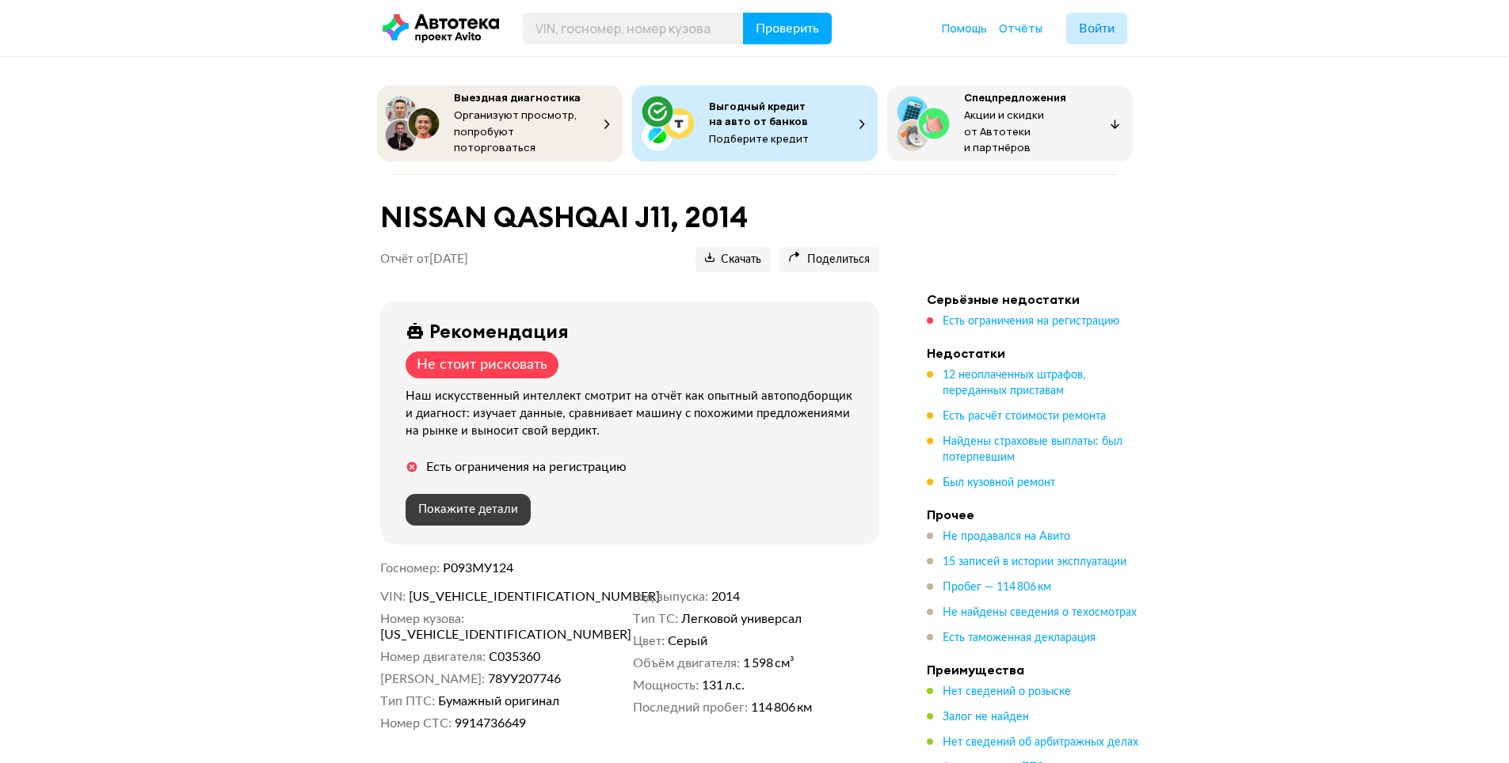
click at [474, 504] on span "Покажите детали" at bounding box center [468, 510] width 100 height 12
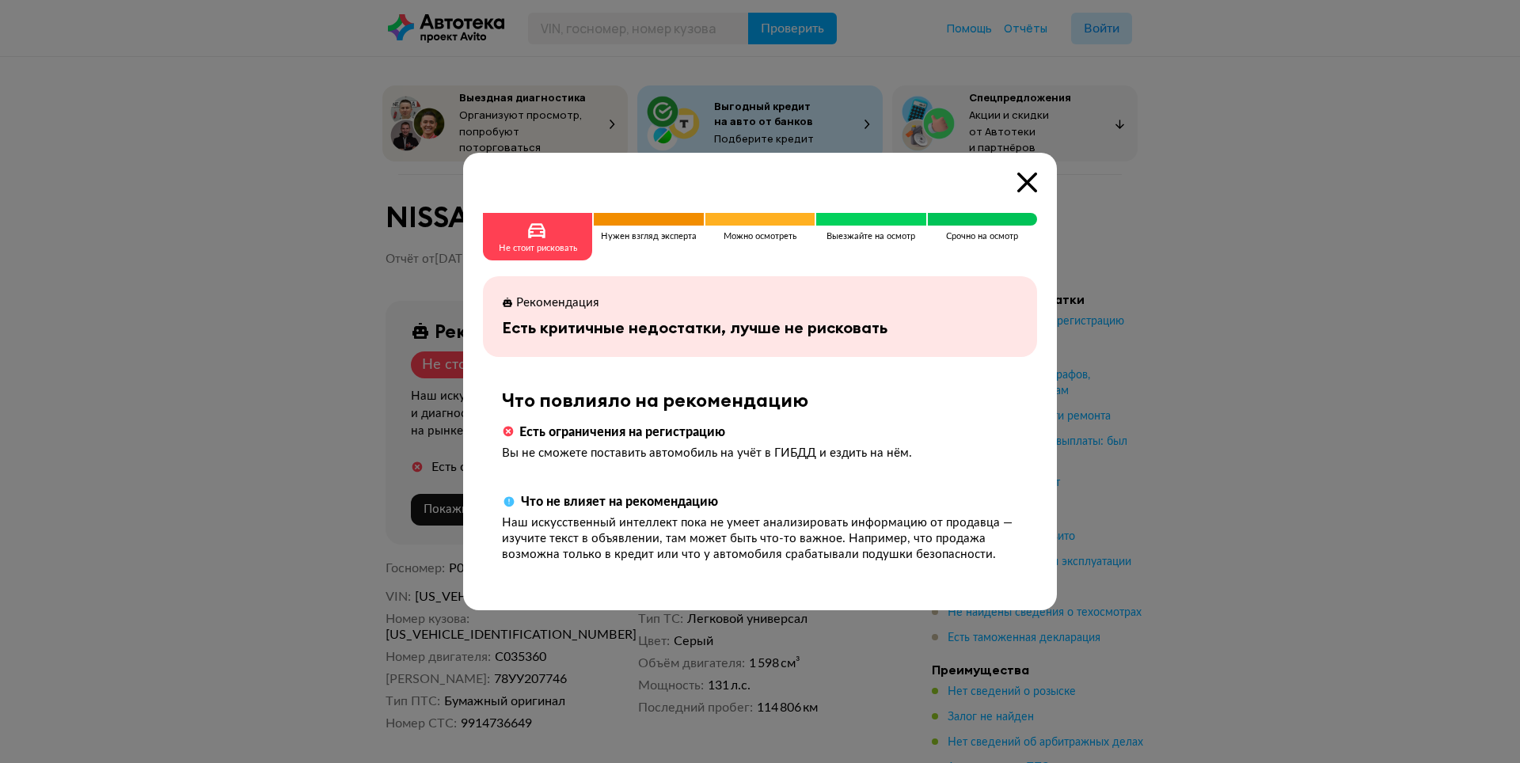
click at [1033, 183] on icon at bounding box center [1028, 183] width 20 height 20
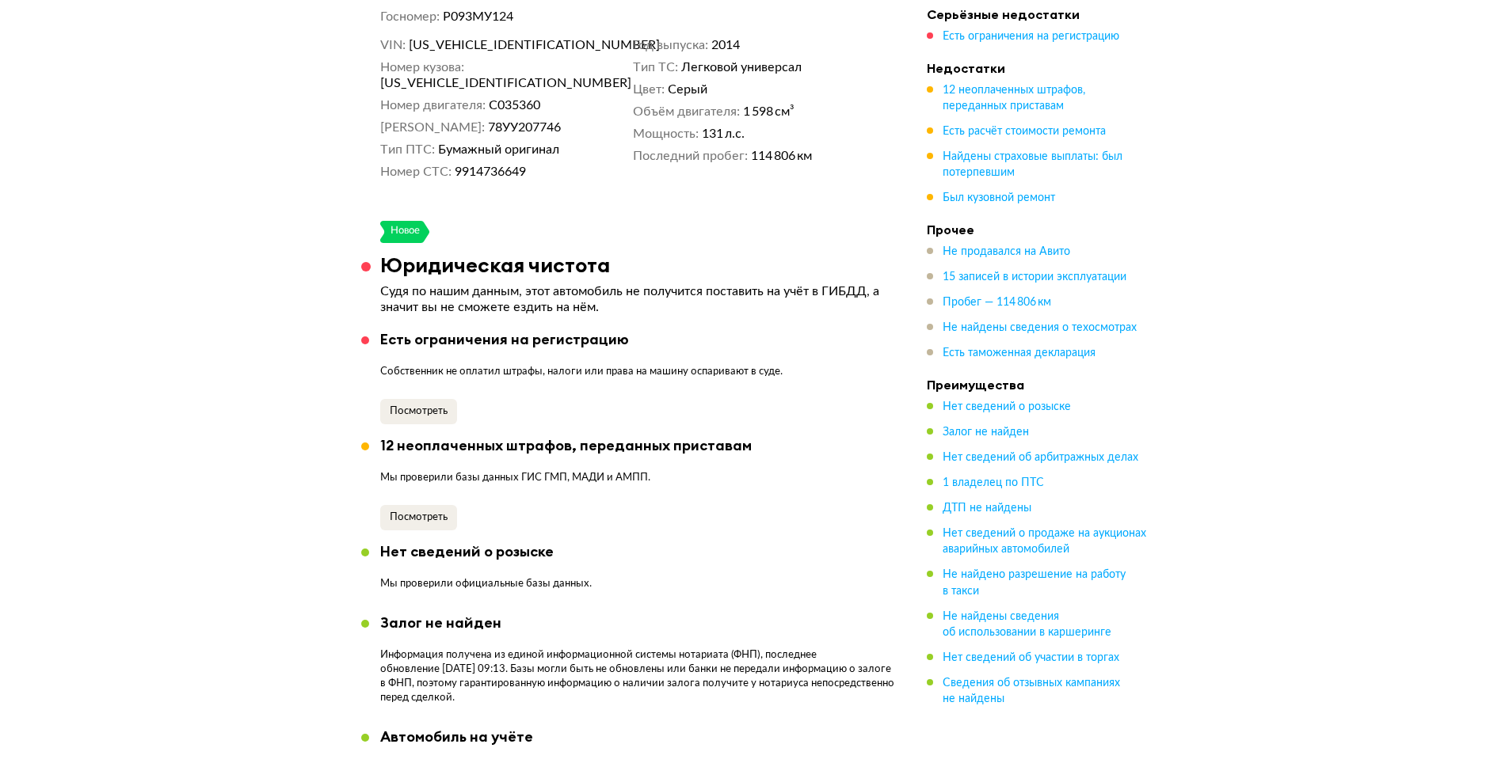
scroll to position [554, 0]
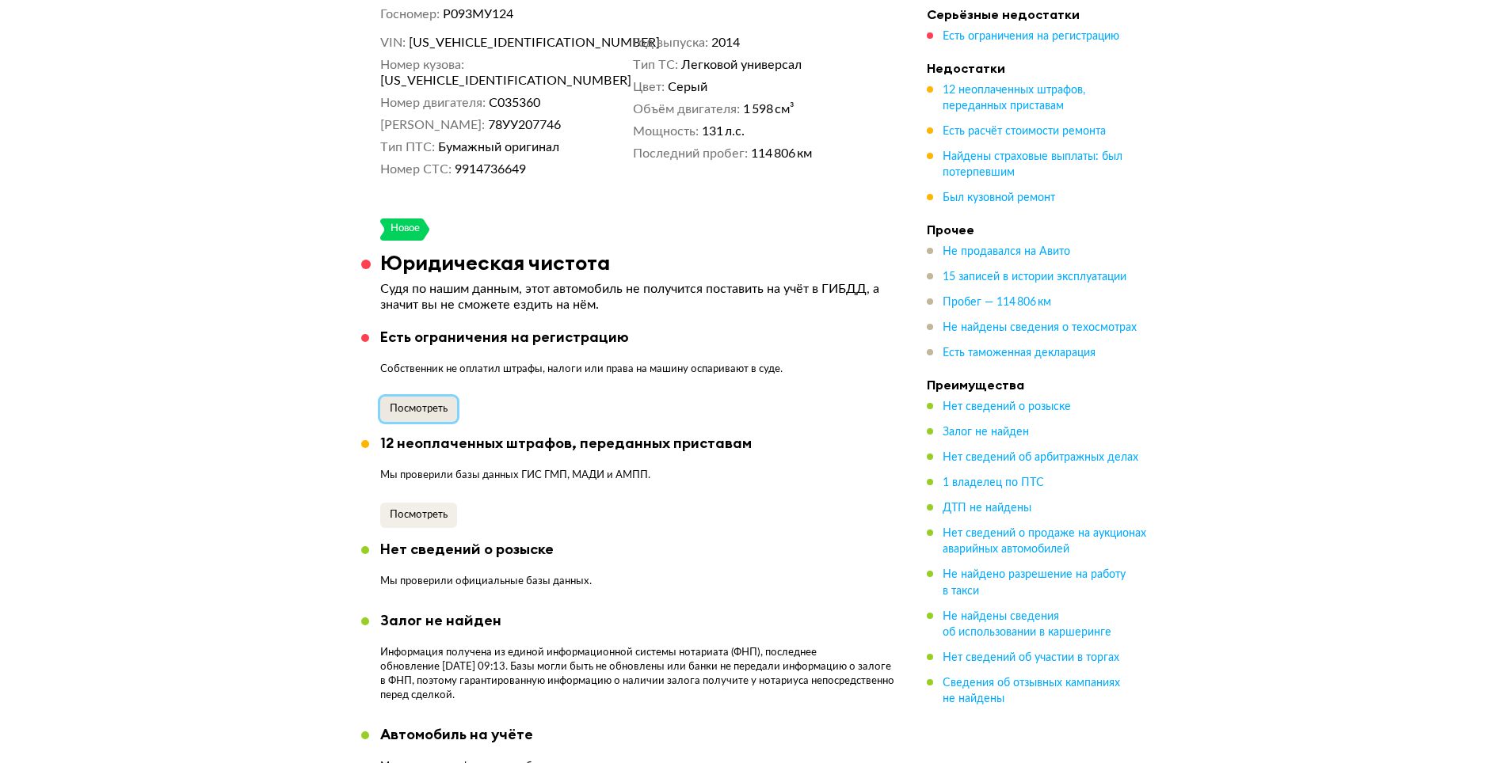
click at [429, 404] on span "Посмотреть" at bounding box center [419, 409] width 58 height 10
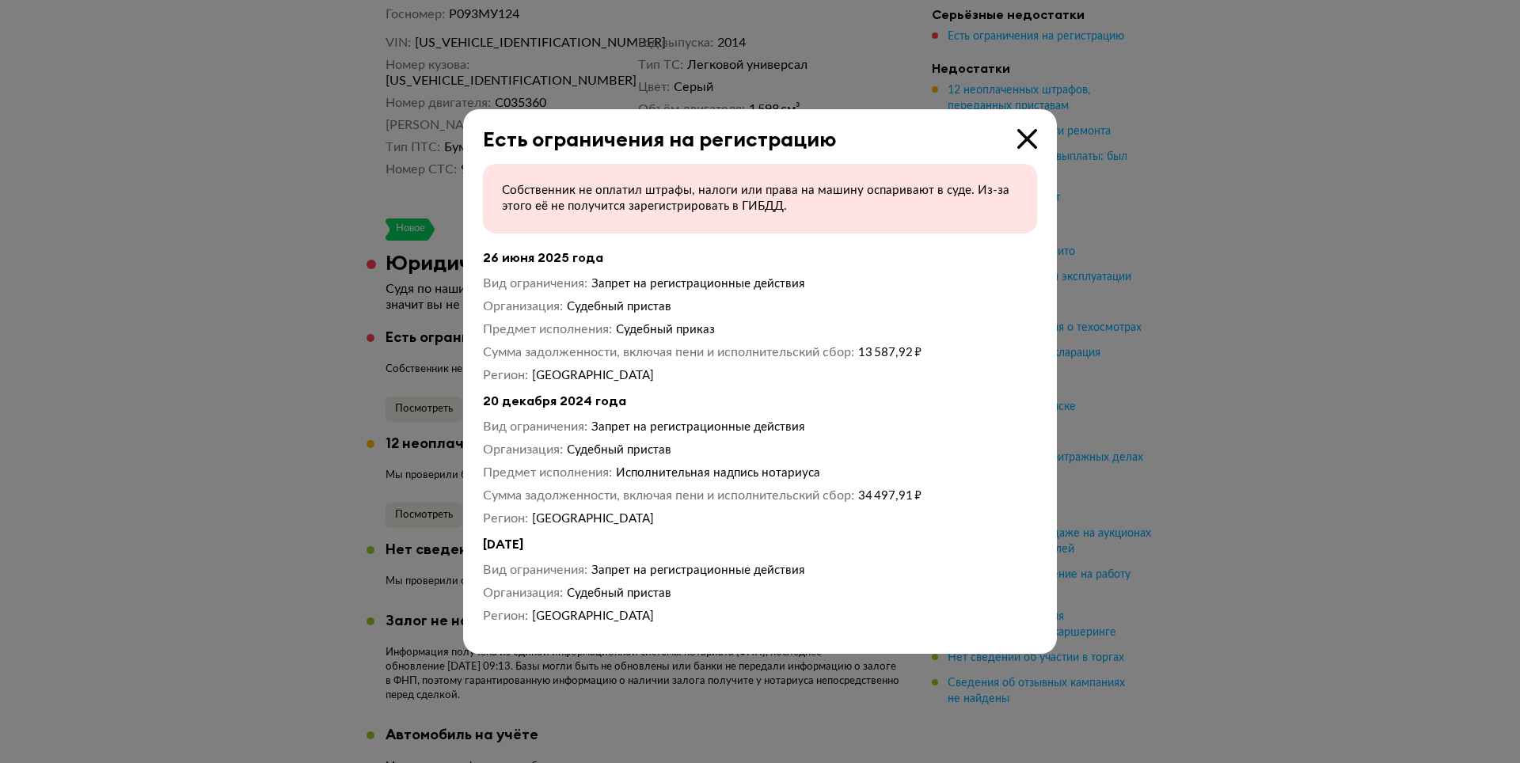
click at [1026, 135] on icon at bounding box center [1028, 139] width 20 height 20
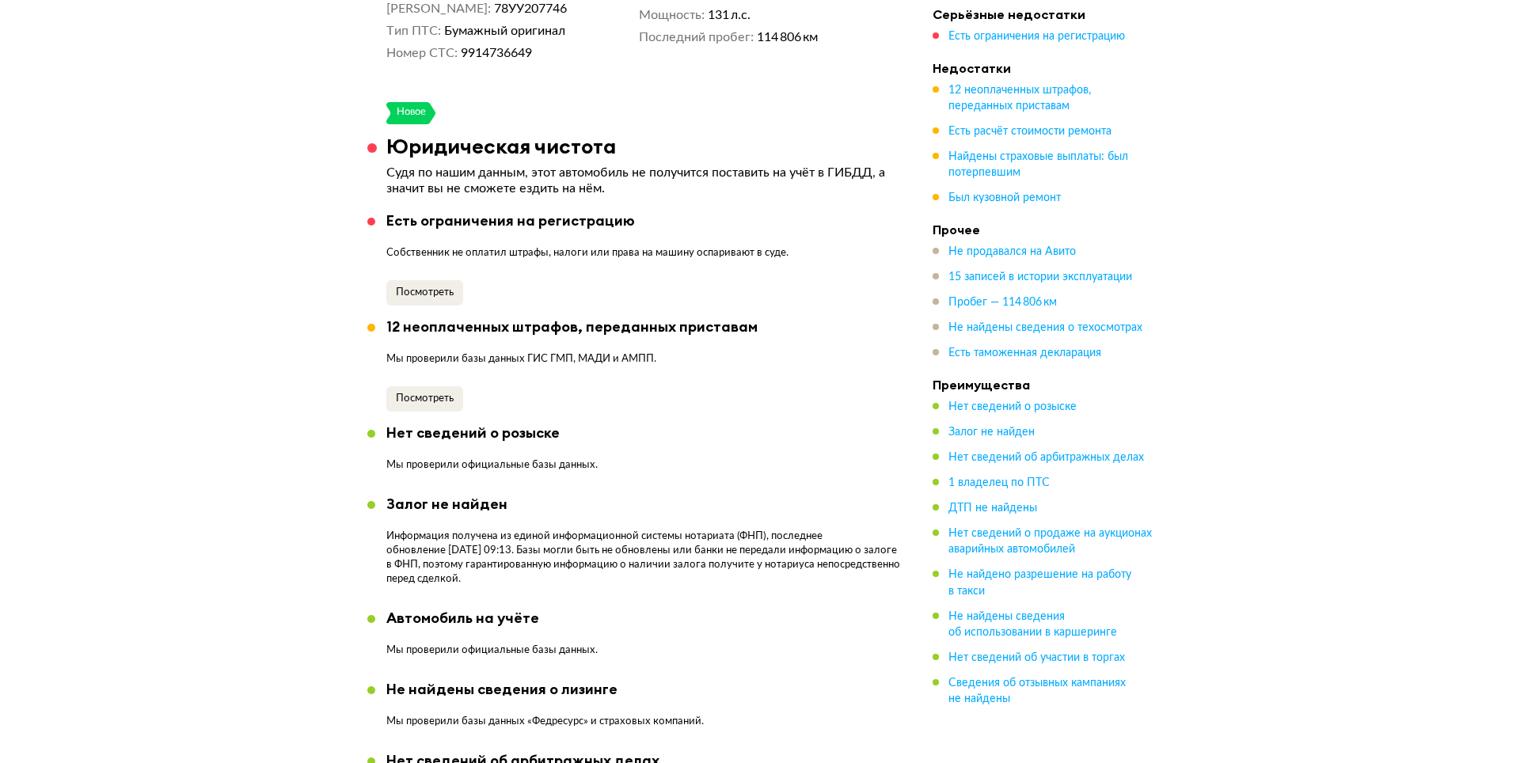
scroll to position [634, 0]
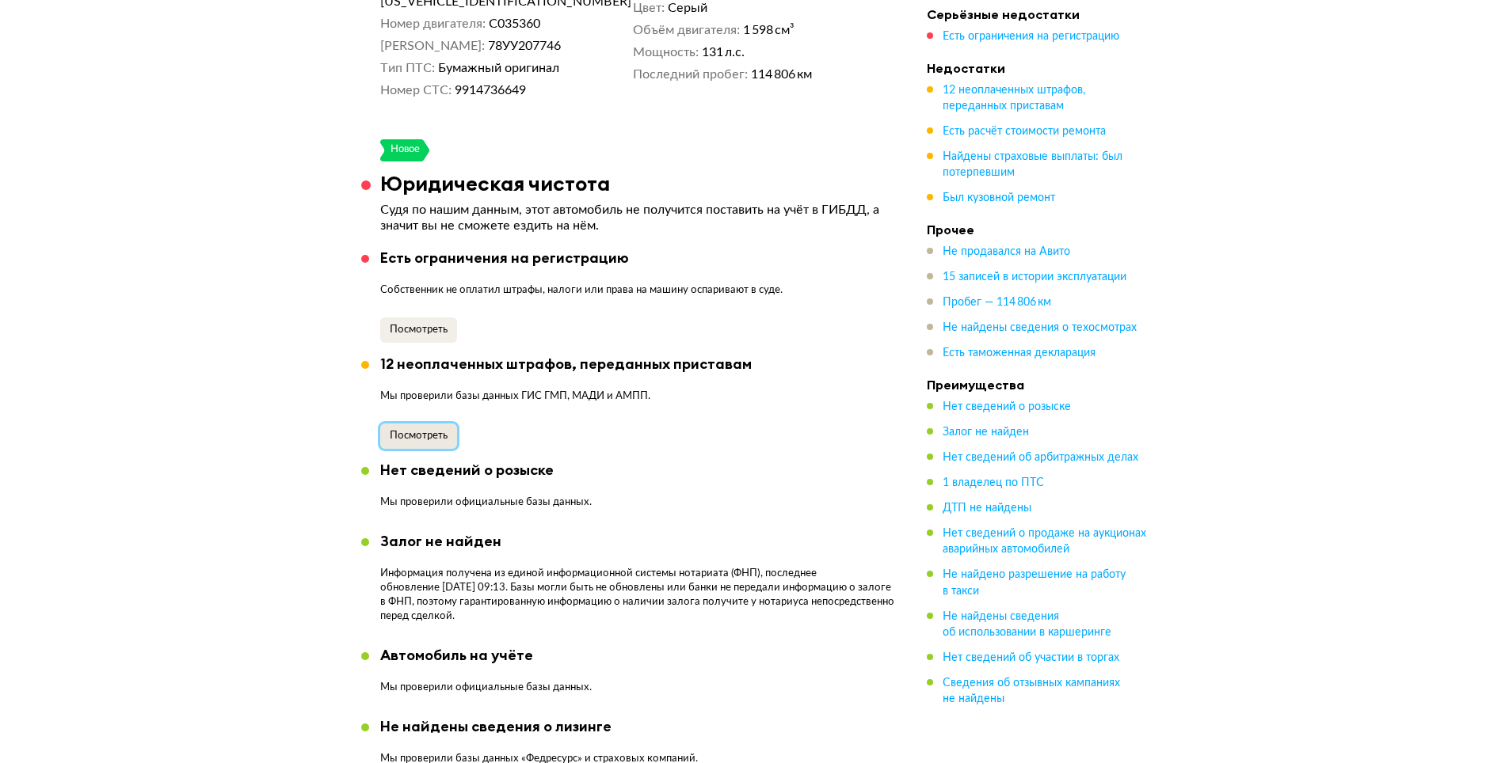
click at [428, 431] on span "Посмотреть" at bounding box center [419, 436] width 58 height 10
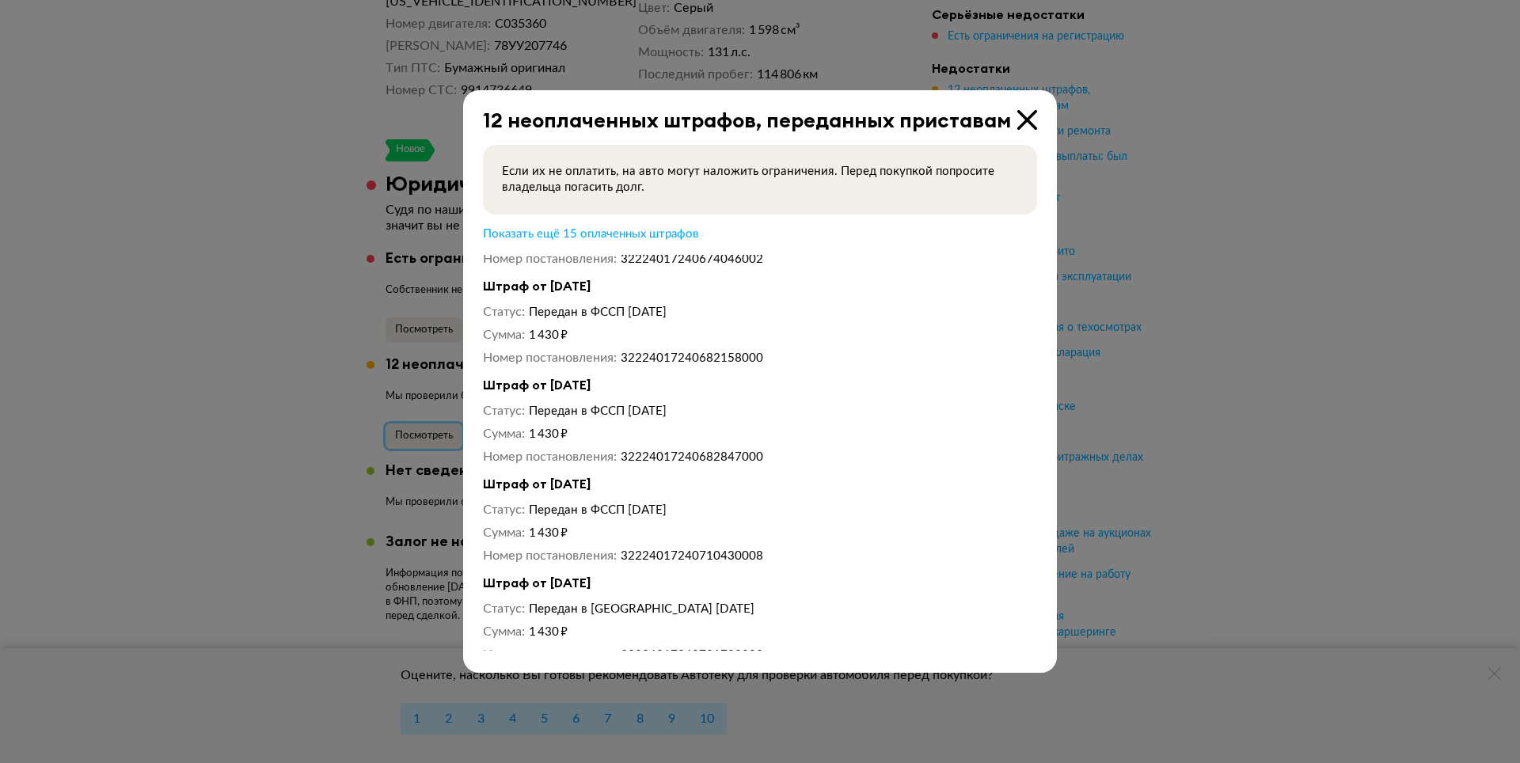
scroll to position [0, 0]
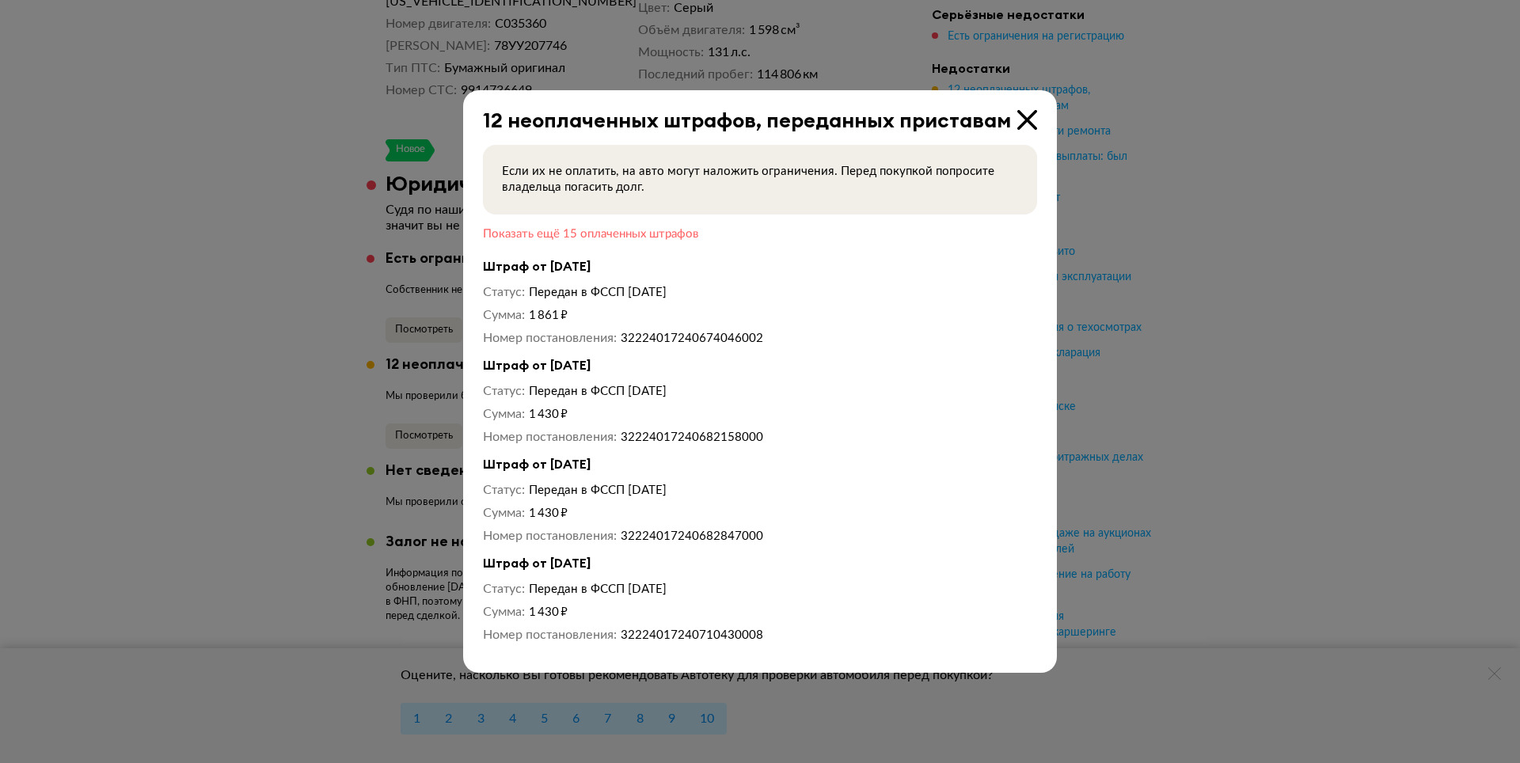
click at [658, 235] on span "Показать ещё 15 оплаченных штрафов" at bounding box center [590, 234] width 215 height 12
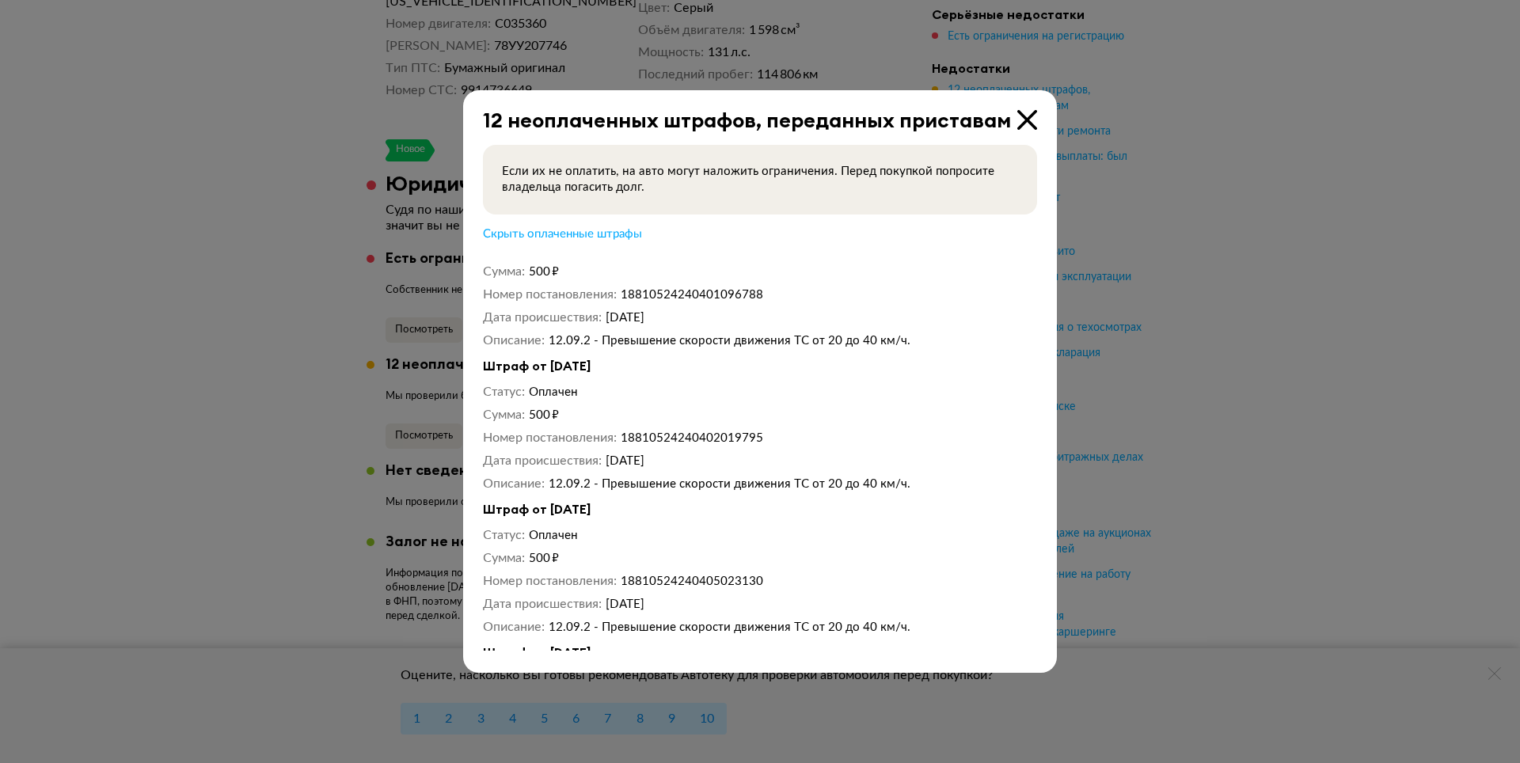
scroll to position [1267, 0]
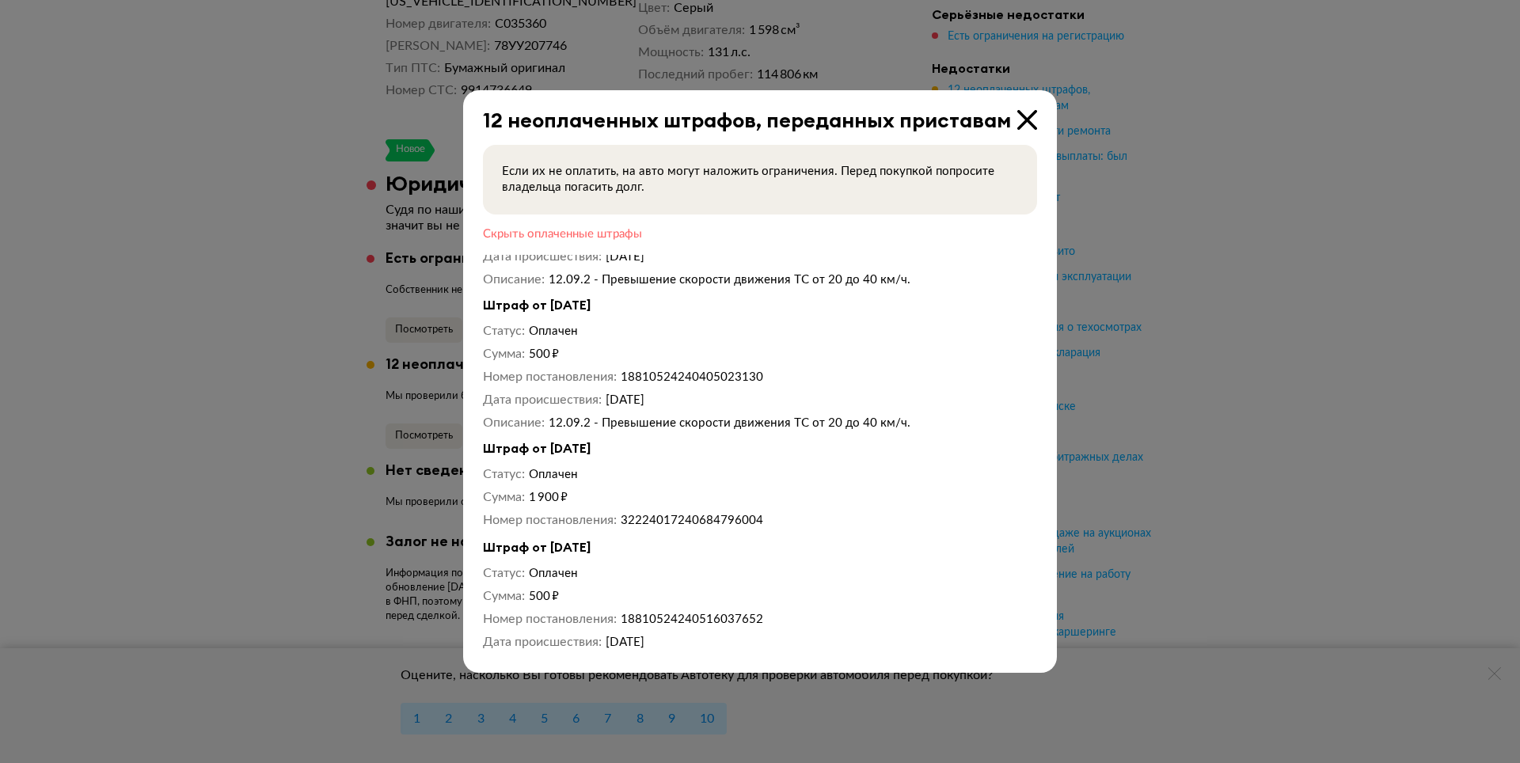
click at [588, 229] on span "Скрыть оплаченные штрафы" at bounding box center [562, 234] width 159 height 12
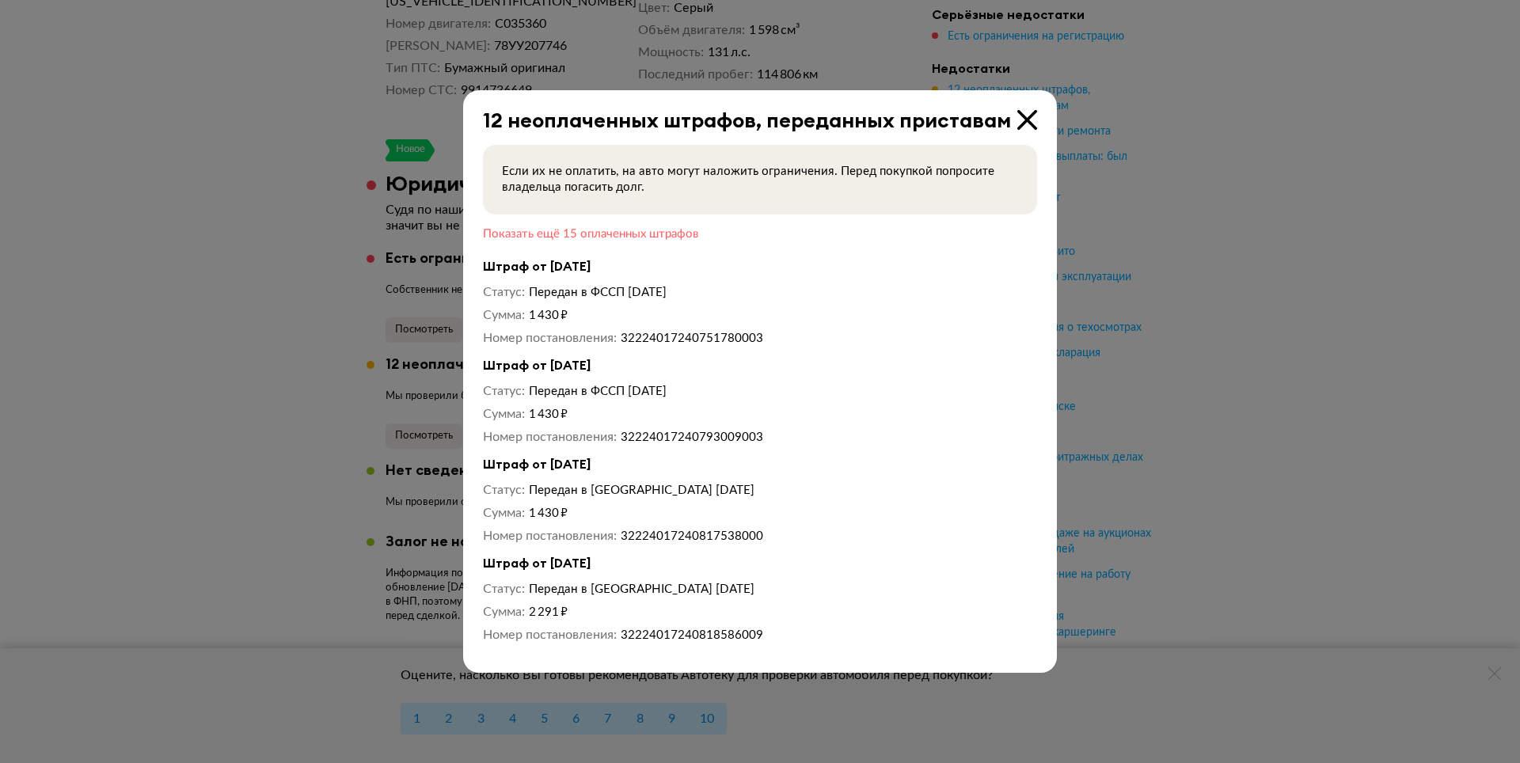
scroll to position [792, 0]
click at [647, 234] on span "Показать ещё 15 оплаченных штрафов" at bounding box center [590, 234] width 215 height 12
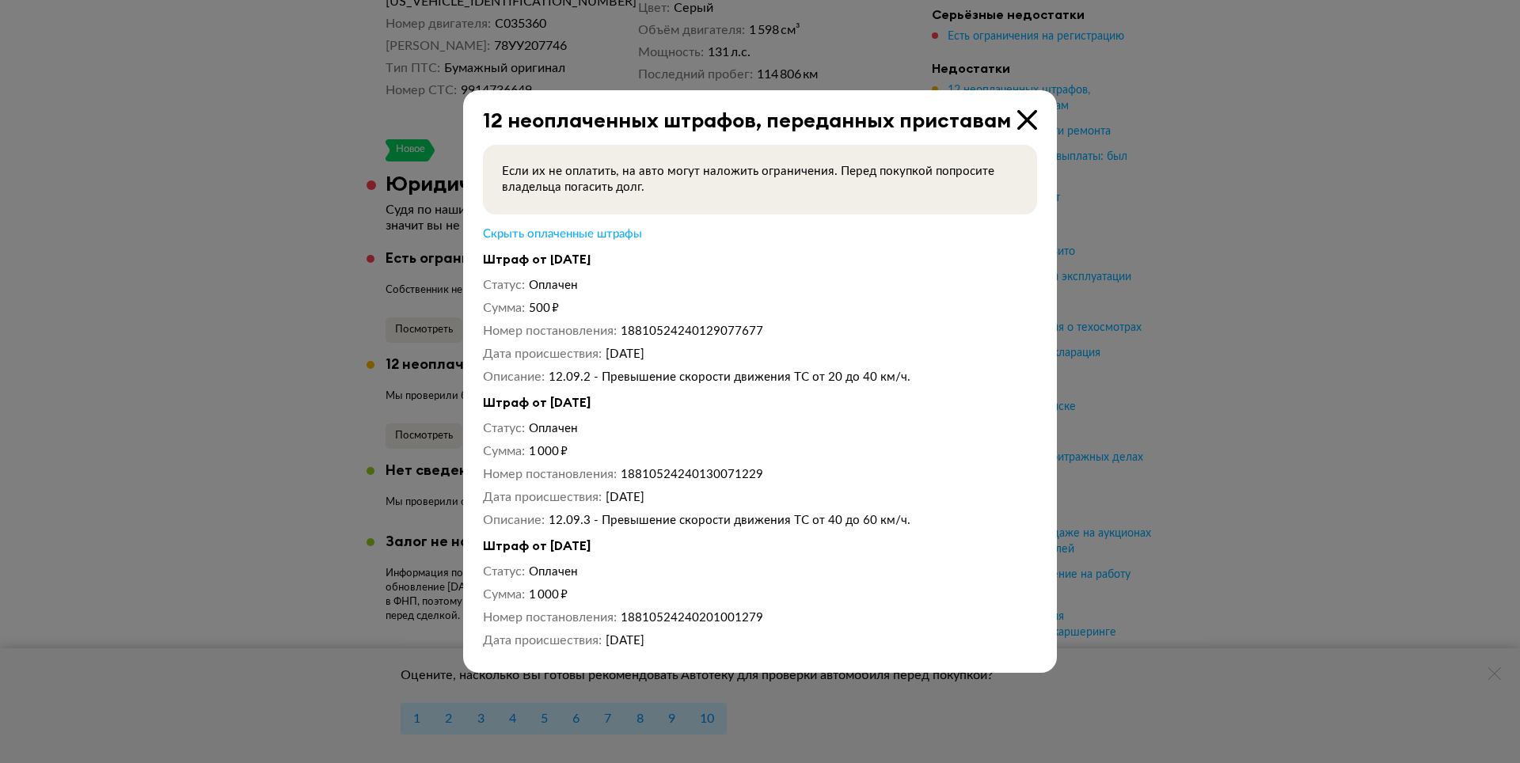
scroll to position [0, 0]
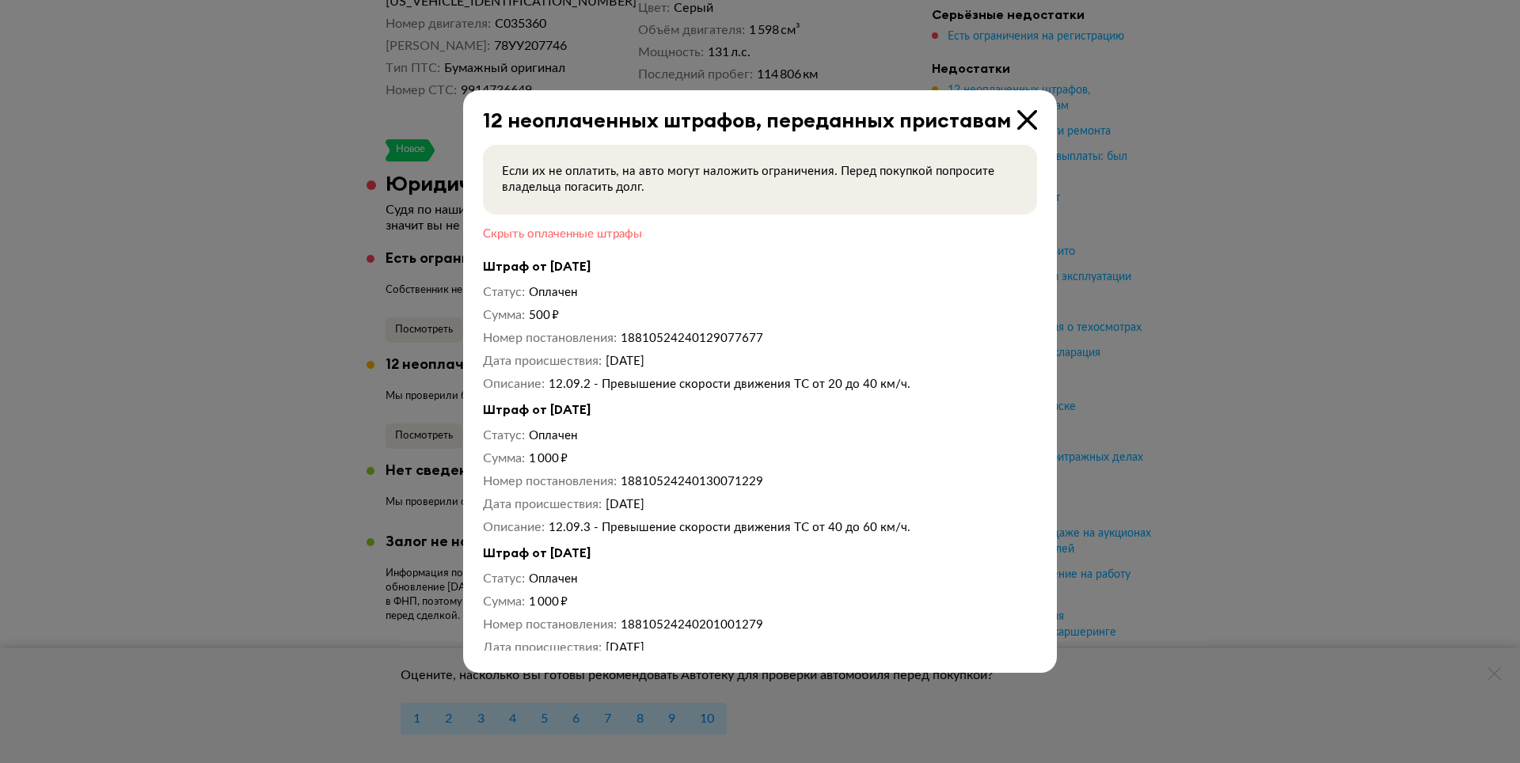
click at [599, 234] on span "Скрыть оплаченные штрафы" at bounding box center [562, 234] width 159 height 12
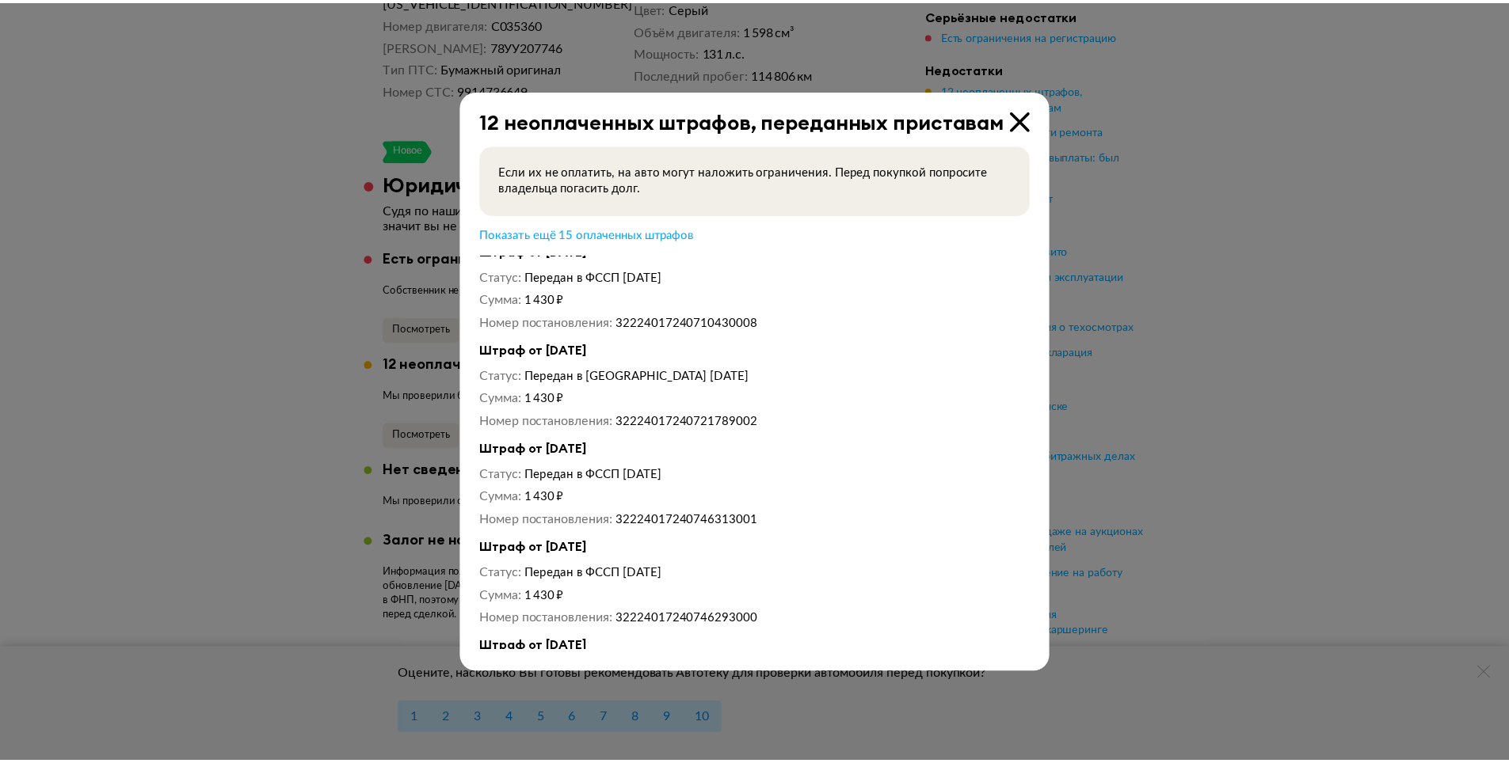
scroll to position [317, 0]
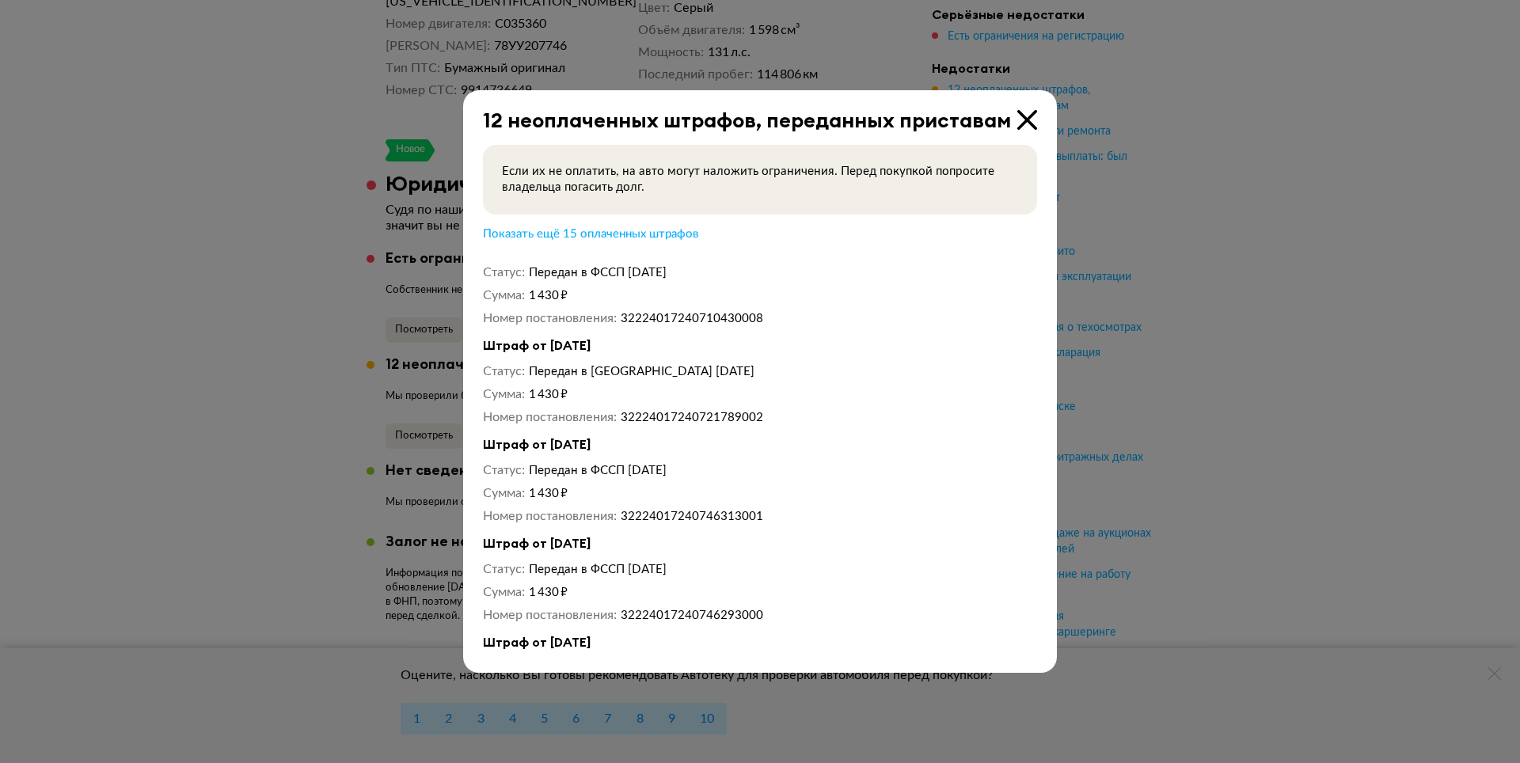
click at [1021, 124] on icon at bounding box center [1028, 120] width 20 height 20
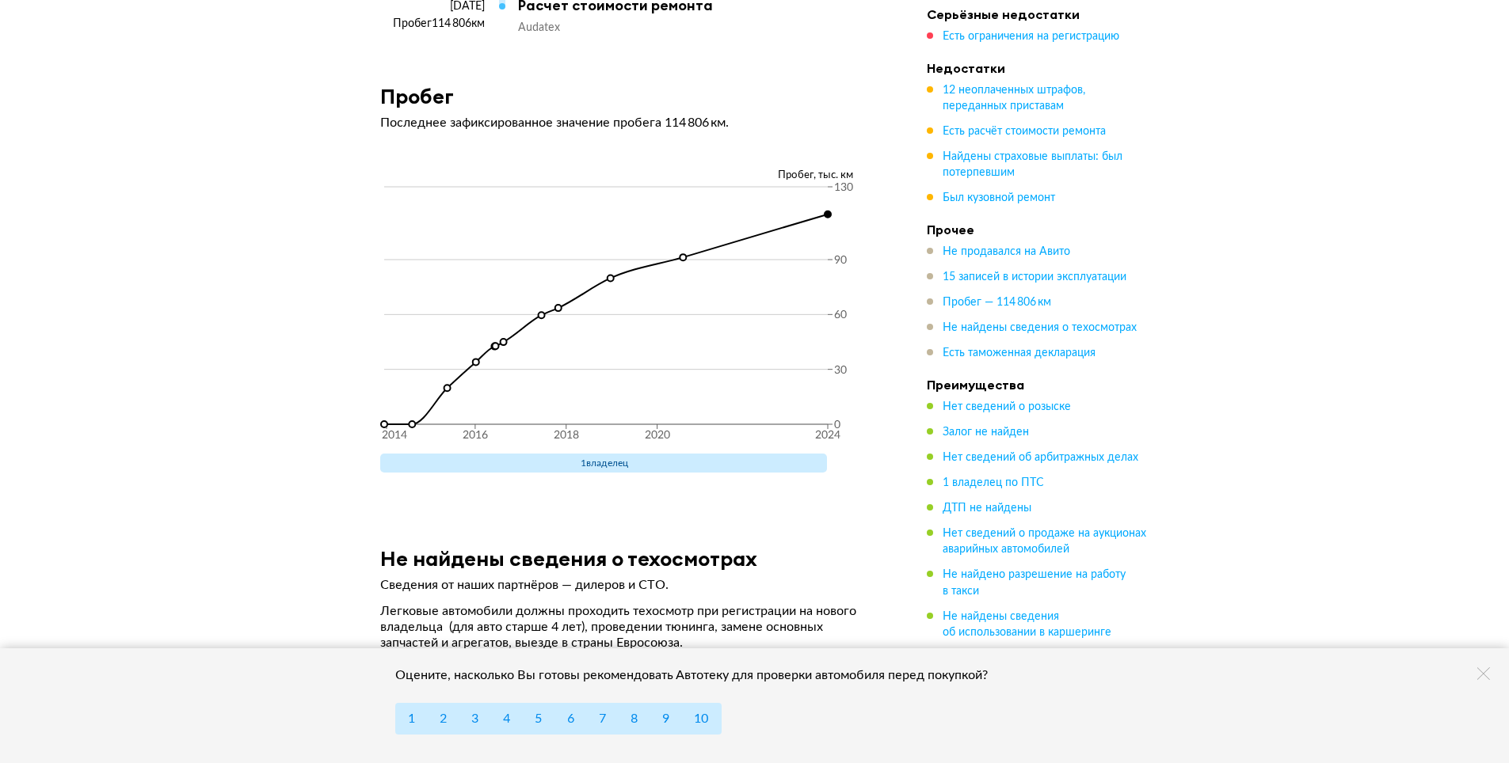
scroll to position [4197, 0]
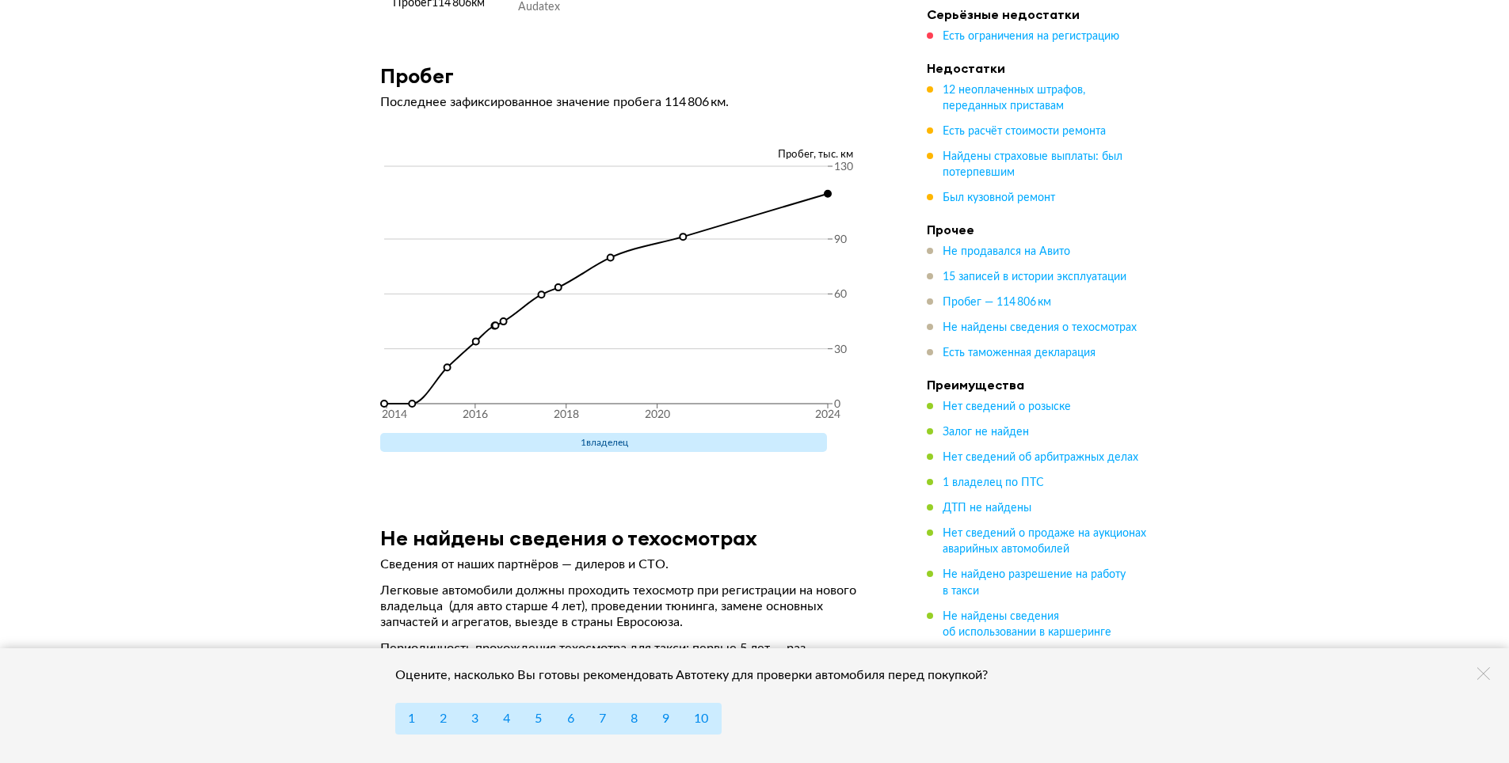
click at [828, 191] on circle at bounding box center [827, 194] width 6 height 6
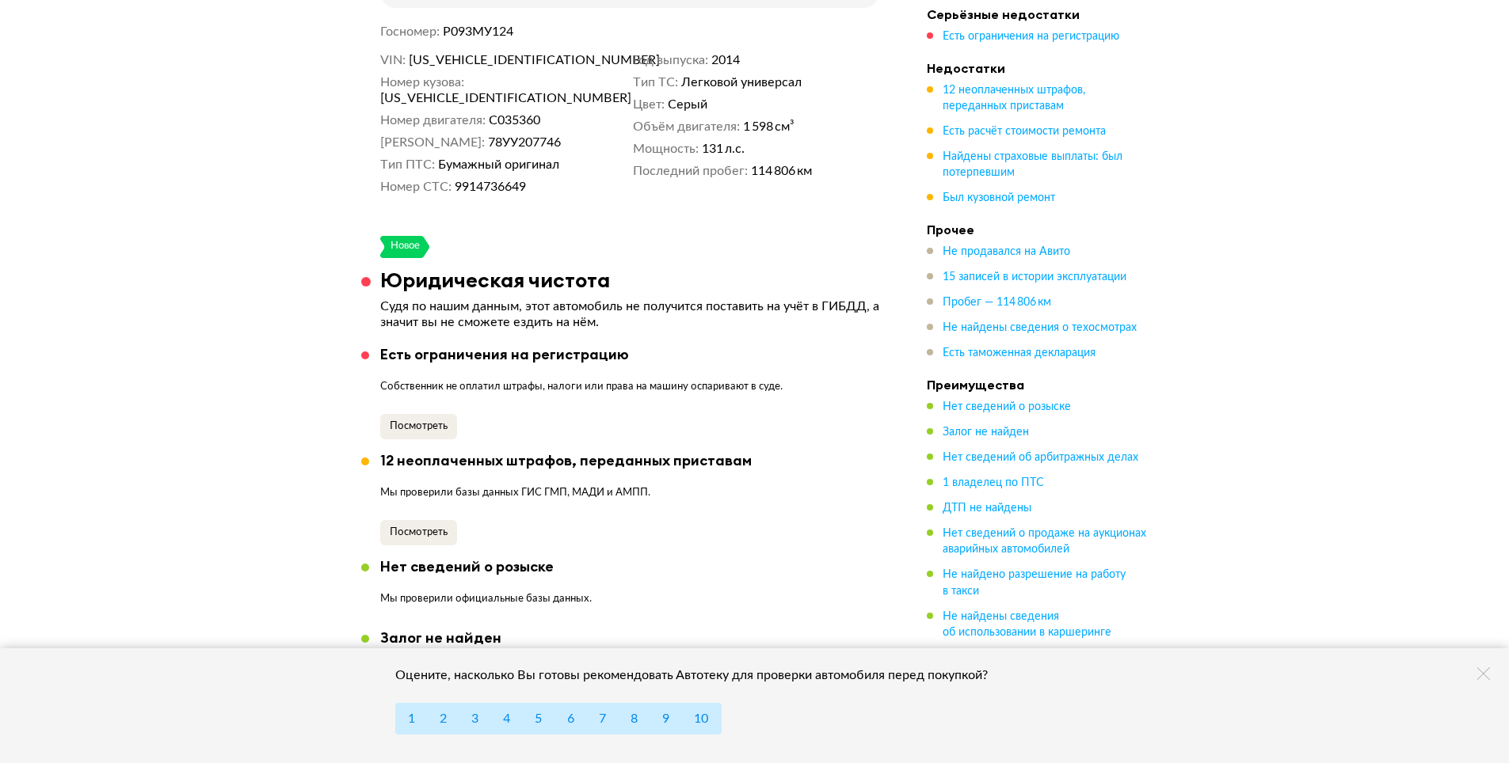
scroll to position [554, 0]
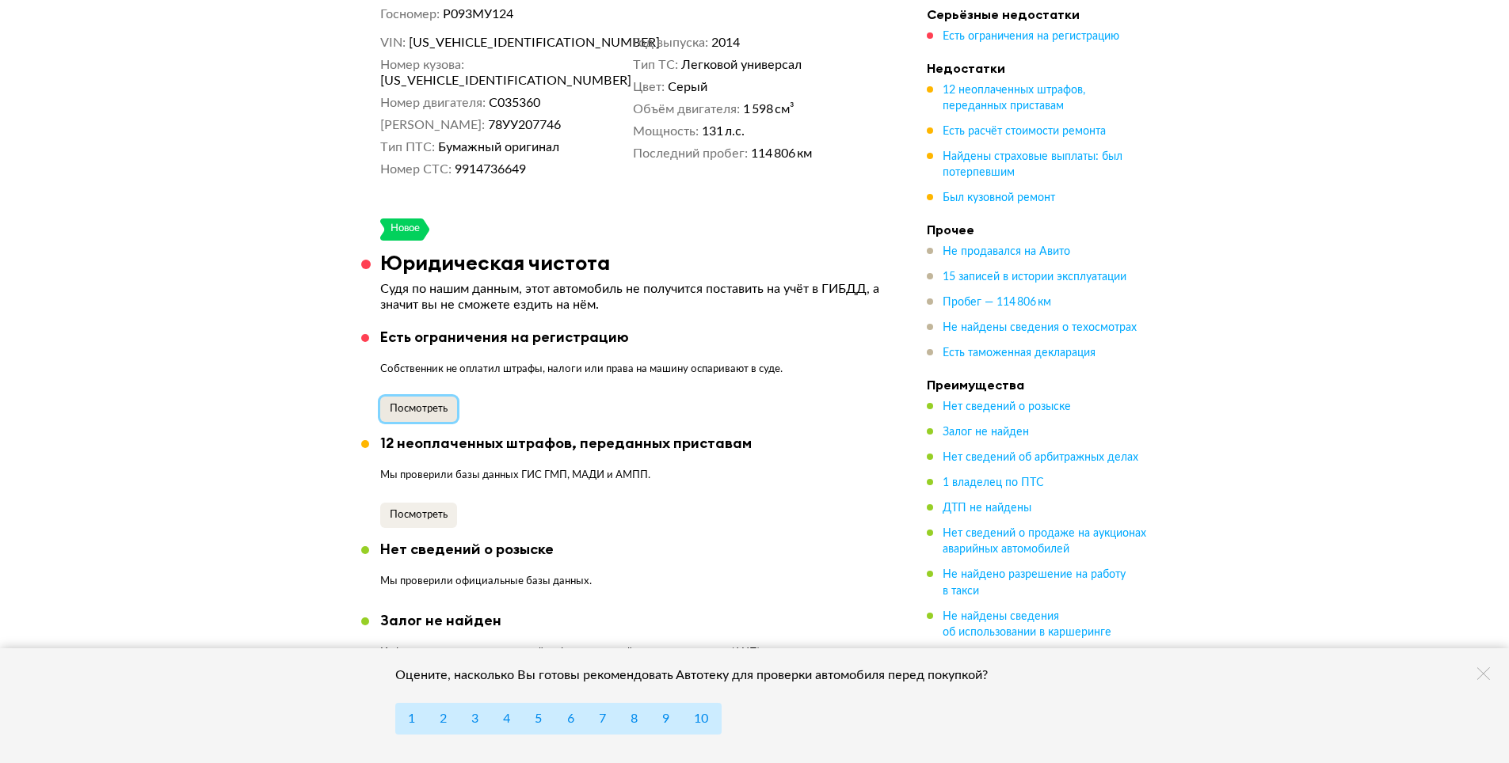
click at [425, 404] on span "Посмотреть" at bounding box center [419, 409] width 58 height 10
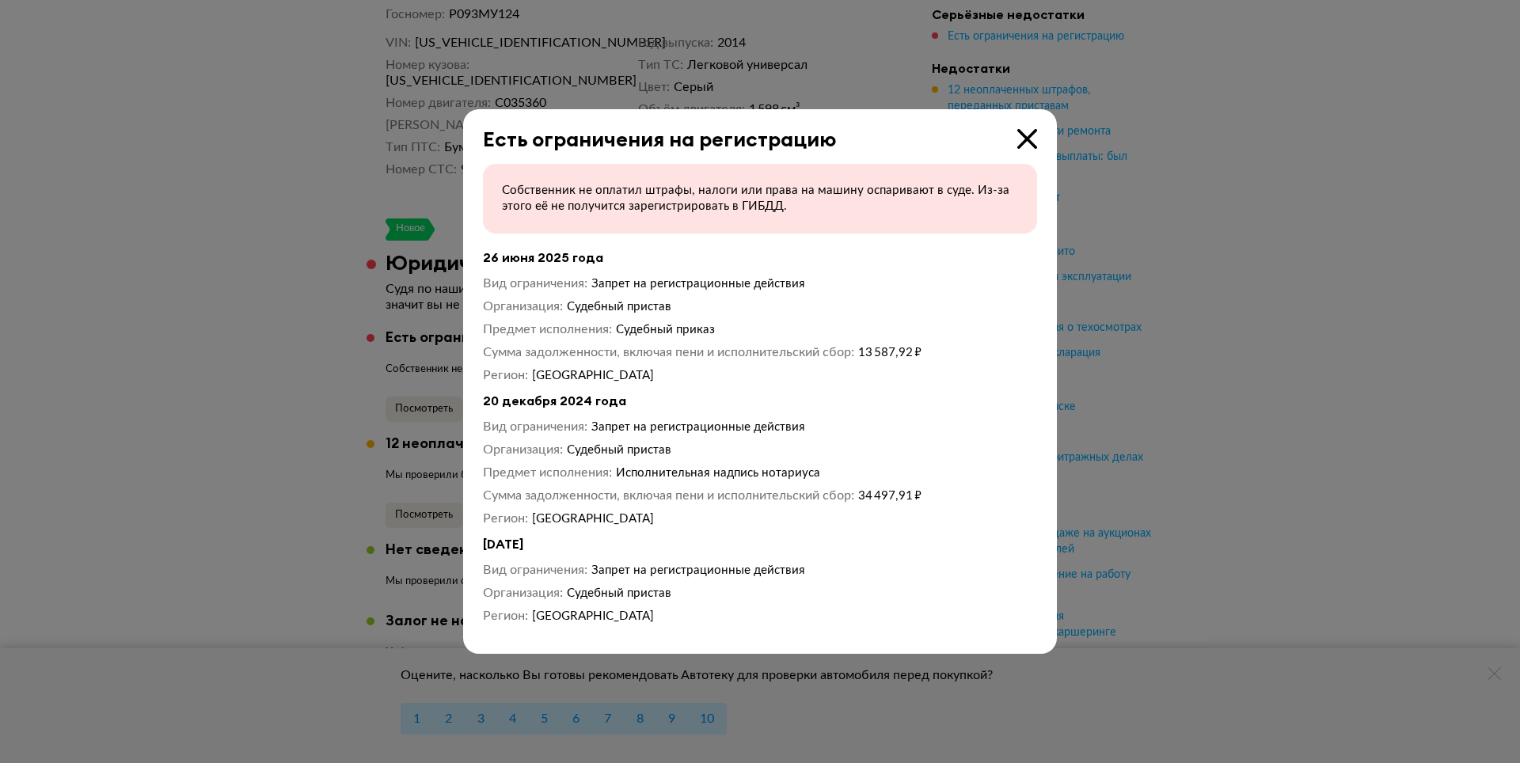
click at [1018, 134] on icon at bounding box center [1028, 139] width 20 height 20
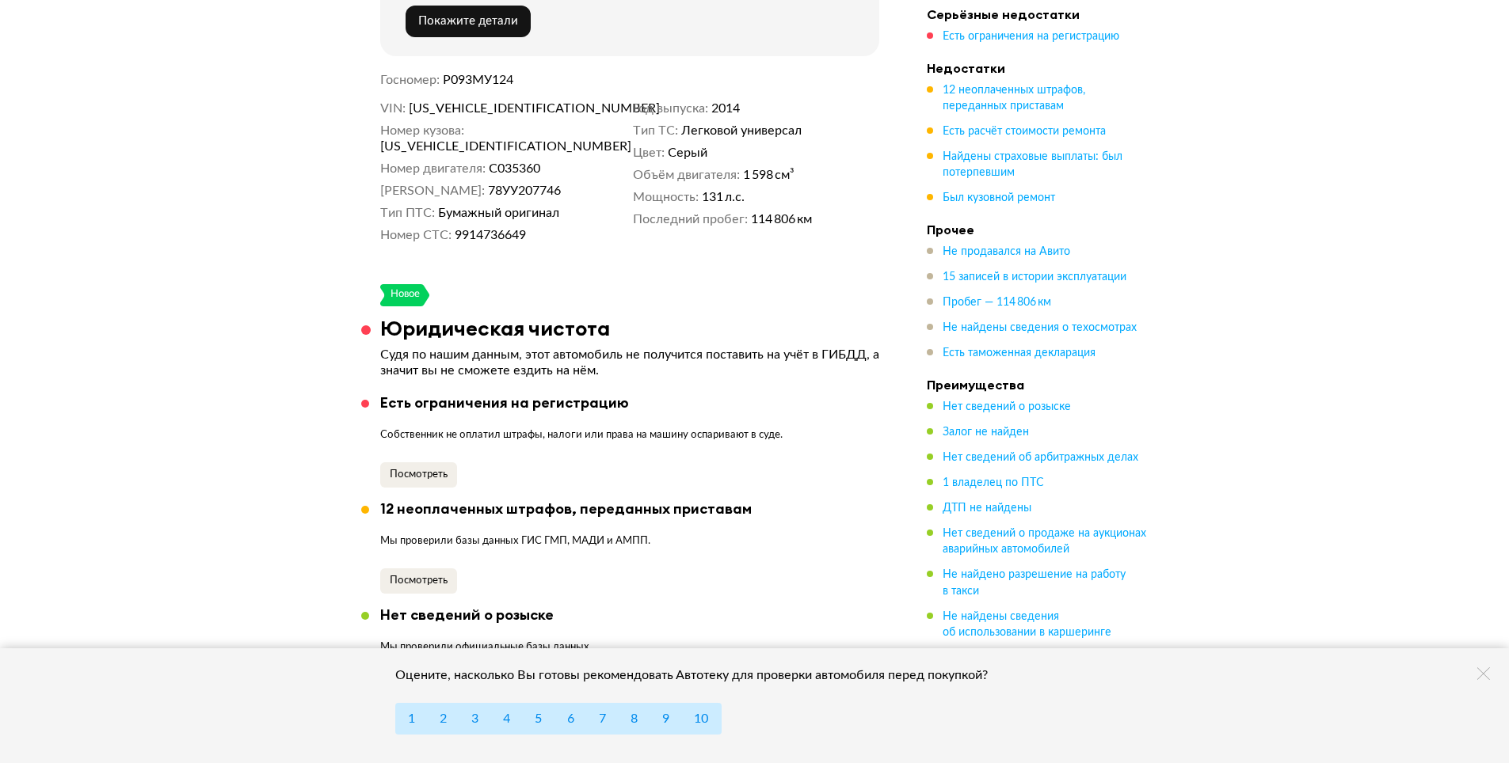
scroll to position [317, 0]
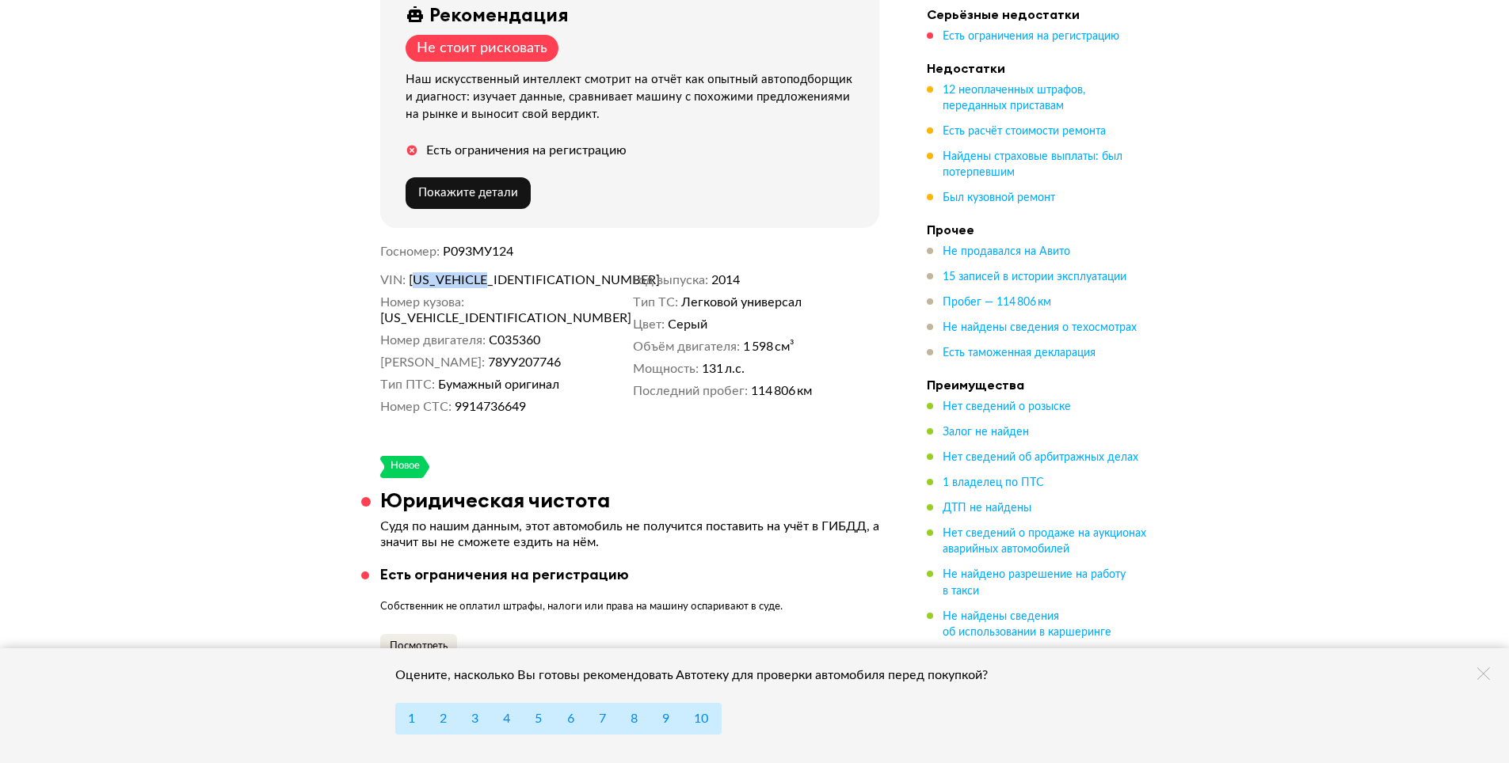
drag, startPoint x: 413, startPoint y: 275, endPoint x: 498, endPoint y: 278, distance: 85.6
click at [498, 278] on span "[US_VEHICLE_IDENTIFICATION_NUMBER]" at bounding box center [500, 280] width 182 height 16
drag, startPoint x: 411, startPoint y: 277, endPoint x: 539, endPoint y: 278, distance: 127.5
click at [539, 278] on span "[US_VEHICLE_IDENTIFICATION_NUMBER]" at bounding box center [500, 280] width 182 height 16
copy span "[US_VEHICLE_IDENTIFICATION_NUMBER]"
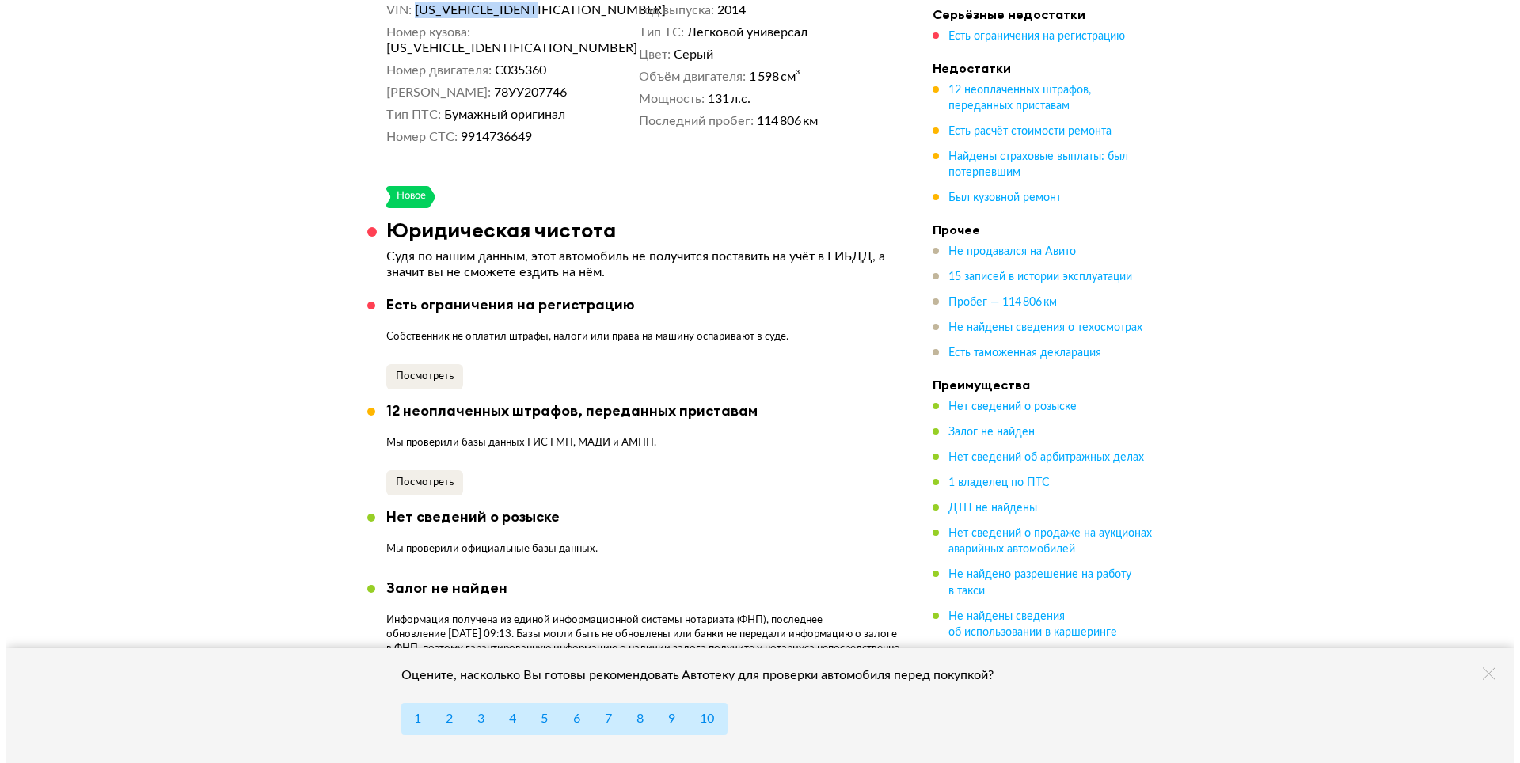
scroll to position [634, 0]
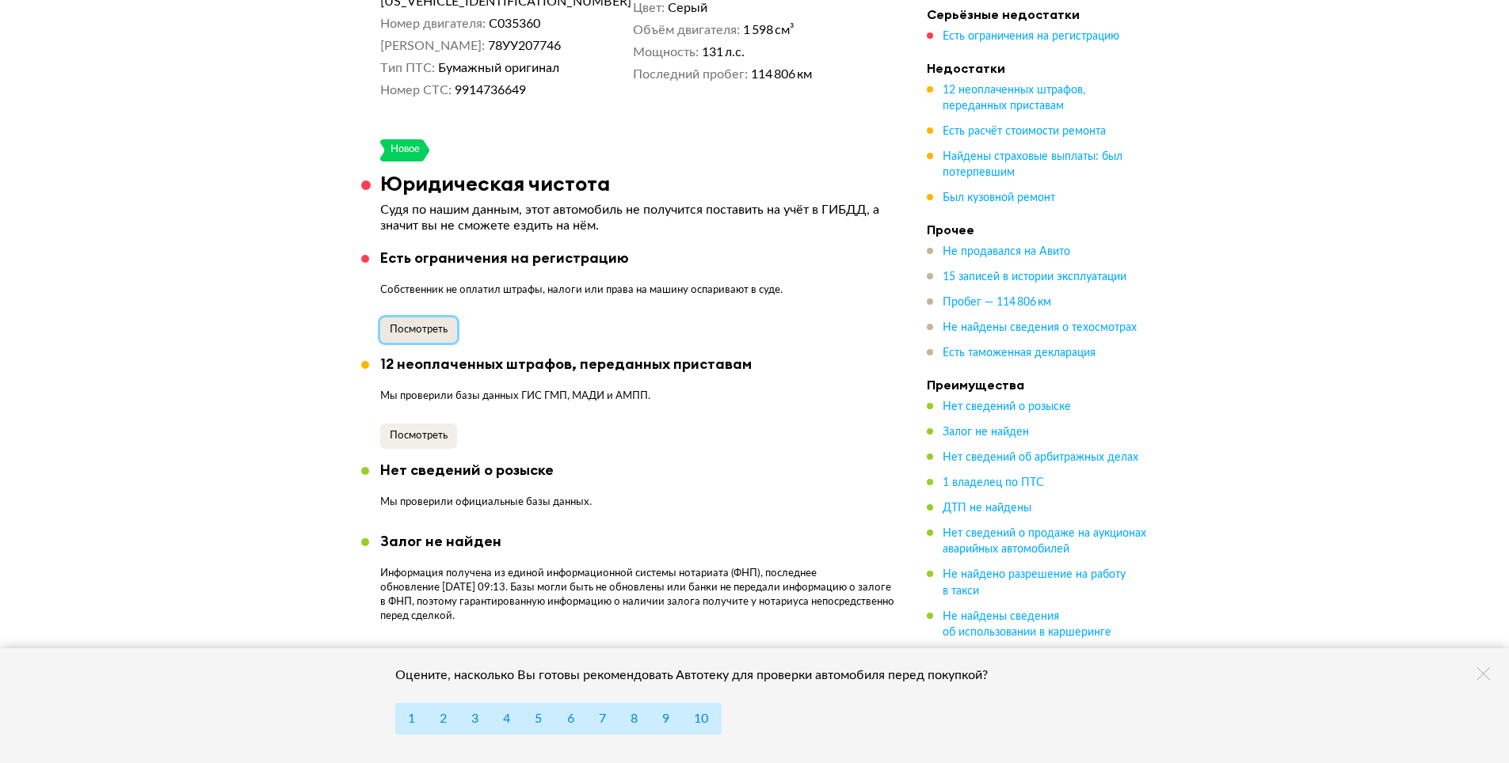
click at [399, 325] on span "Посмотреть" at bounding box center [419, 330] width 58 height 10
